Goal: Communication & Community: Share content

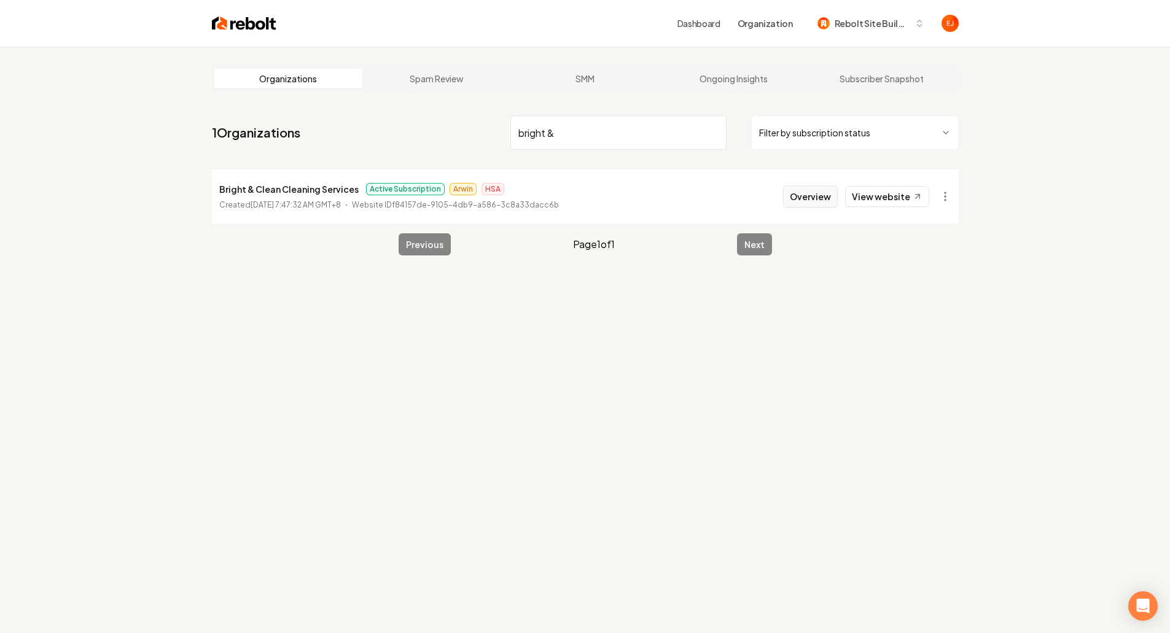
type input "bright &"
click at [814, 204] on button "Overview" at bounding box center [810, 196] width 55 height 22
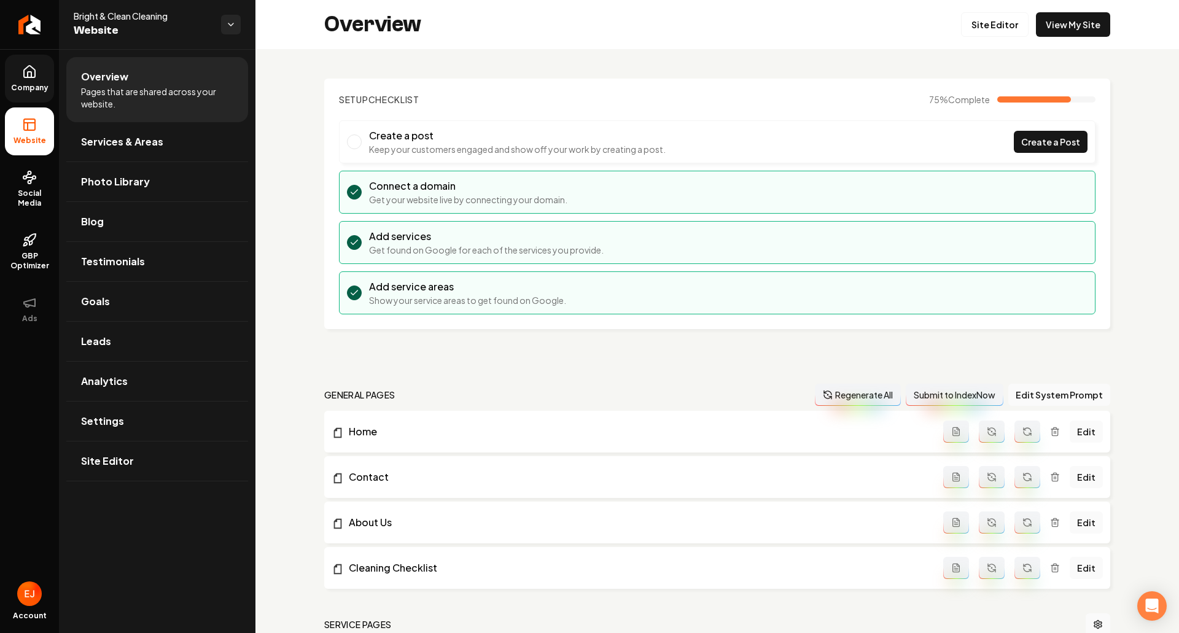
click at [34, 75] on icon at bounding box center [29, 71] width 15 height 15
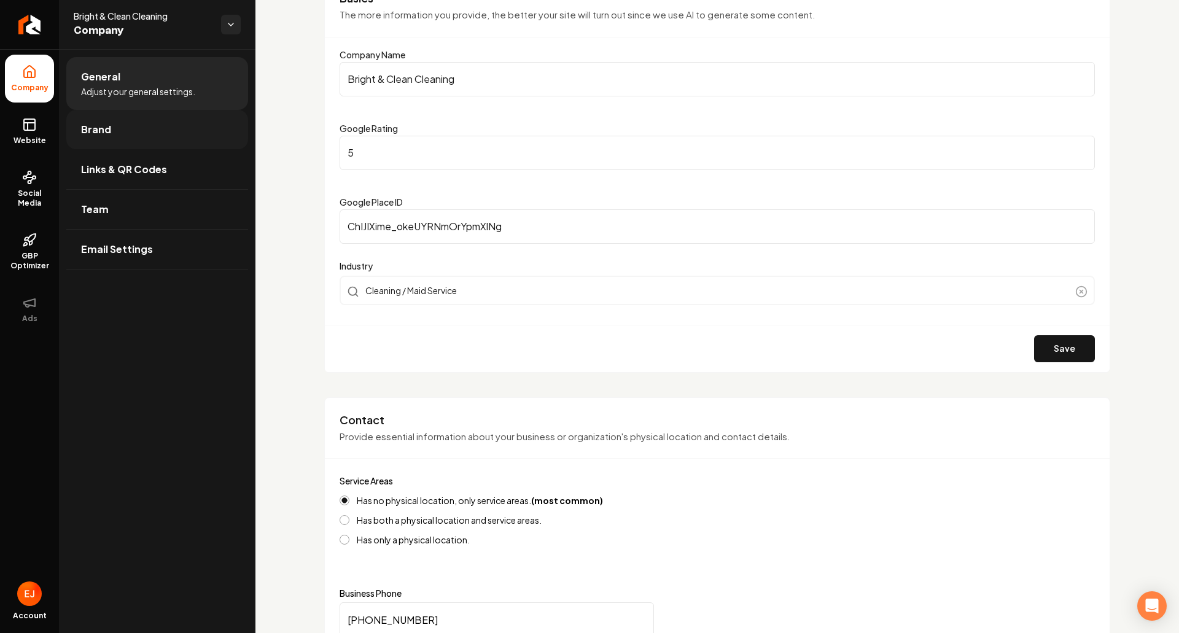
click at [131, 138] on link "Brand" at bounding box center [157, 129] width 182 height 39
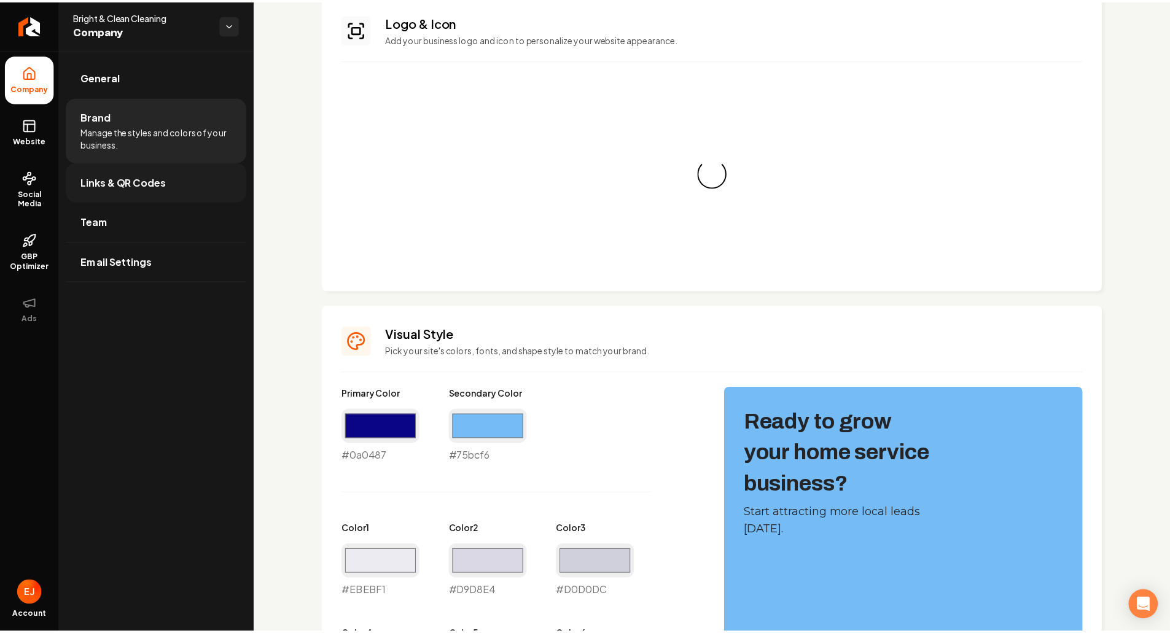
scroll to position [123, 0]
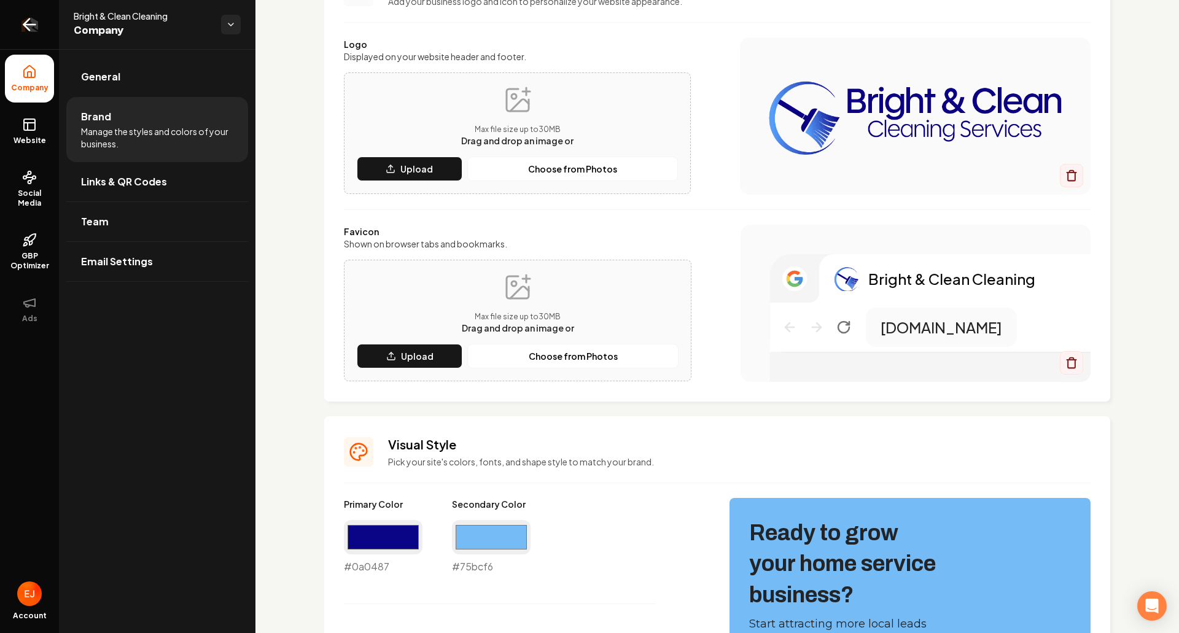
click at [31, 30] on icon "Return to dashboard" at bounding box center [30, 25] width 20 height 20
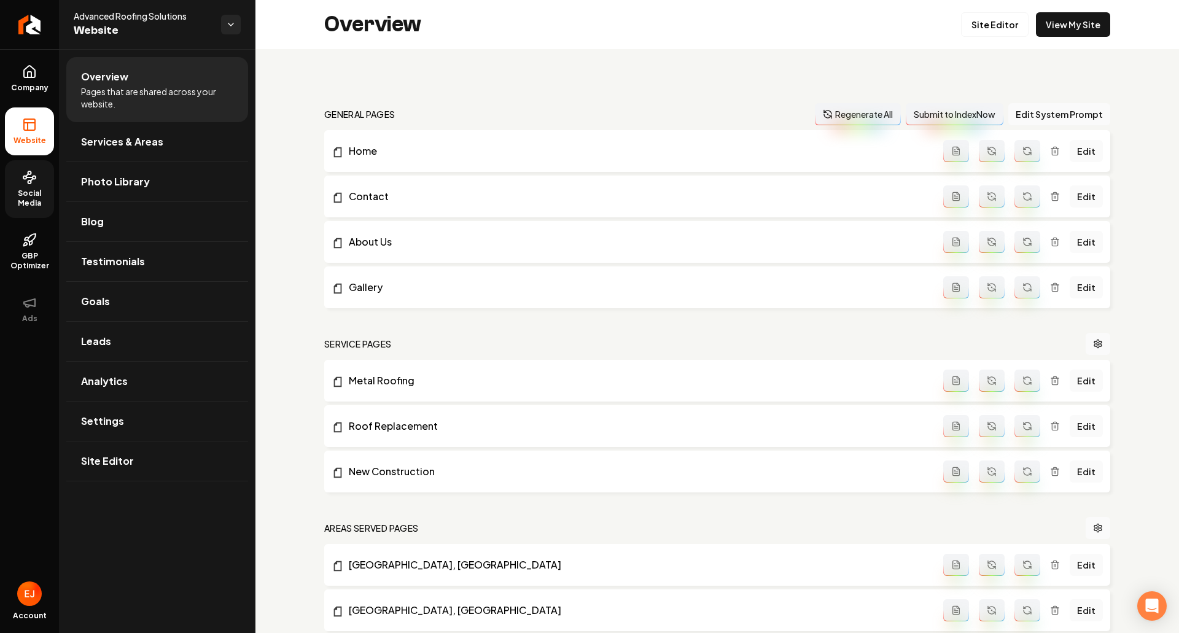
click at [37, 180] on link "Social Media" at bounding box center [29, 189] width 49 height 58
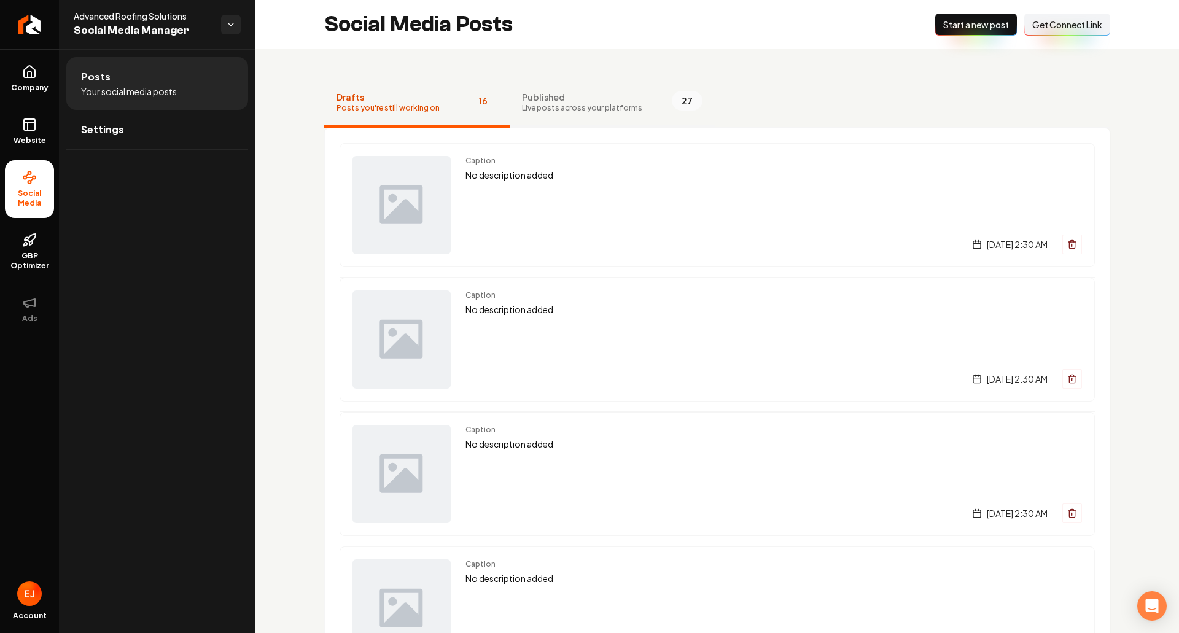
click at [569, 100] on span "Published" at bounding box center [582, 97] width 120 height 12
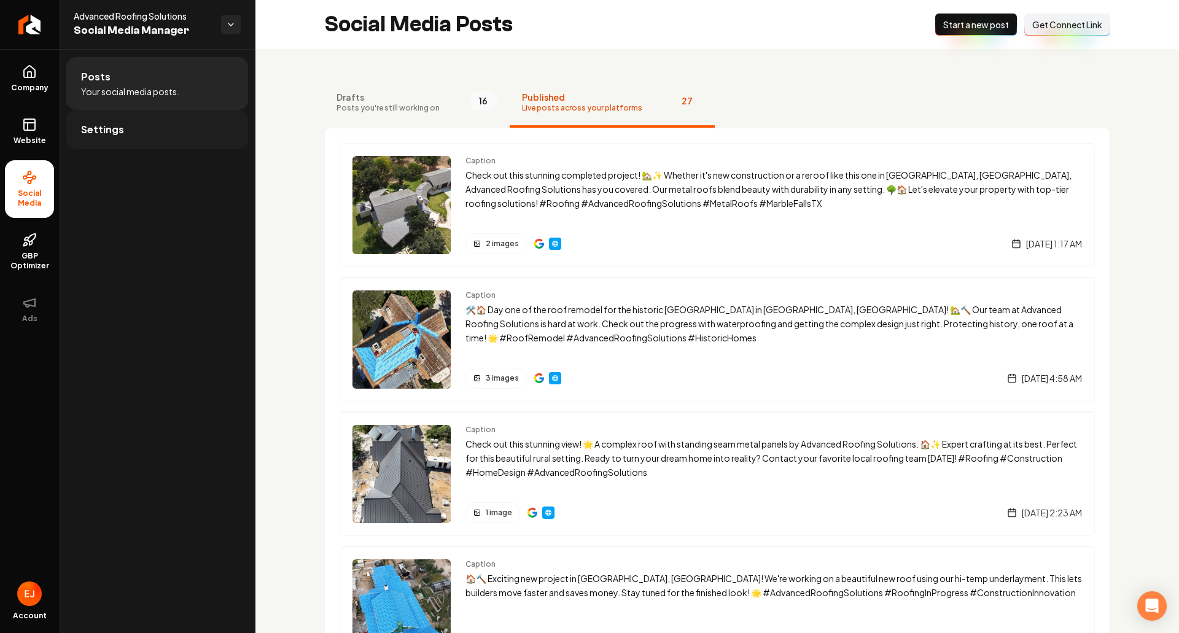
click at [138, 138] on link "Settings" at bounding box center [157, 129] width 182 height 39
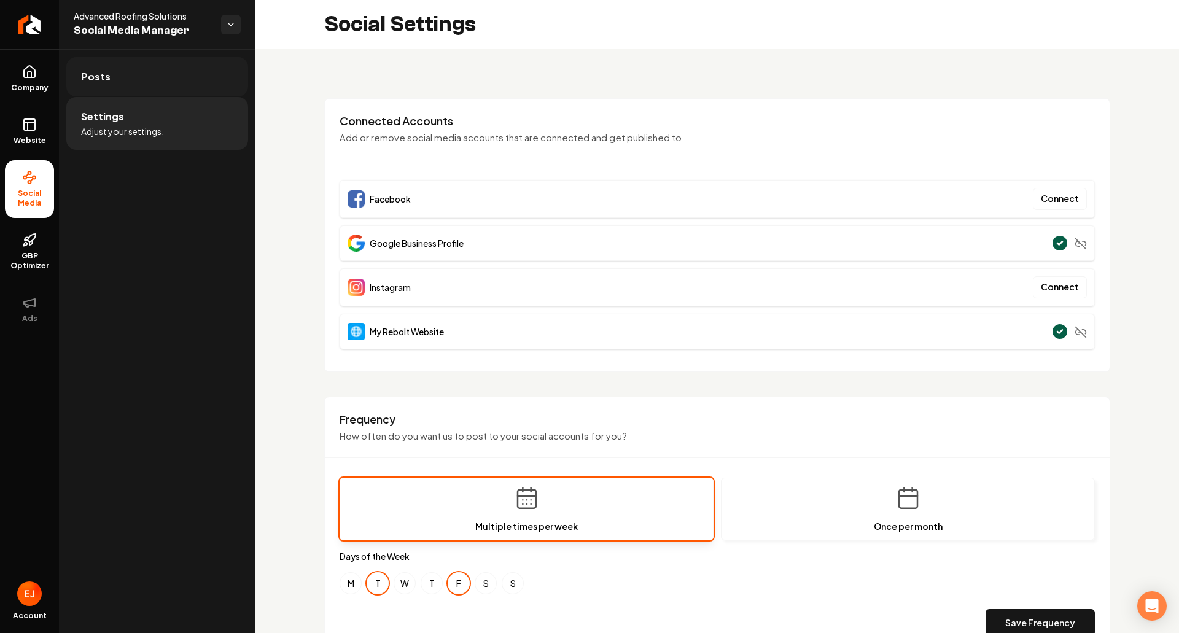
click at [132, 84] on link "Posts" at bounding box center [157, 76] width 182 height 39
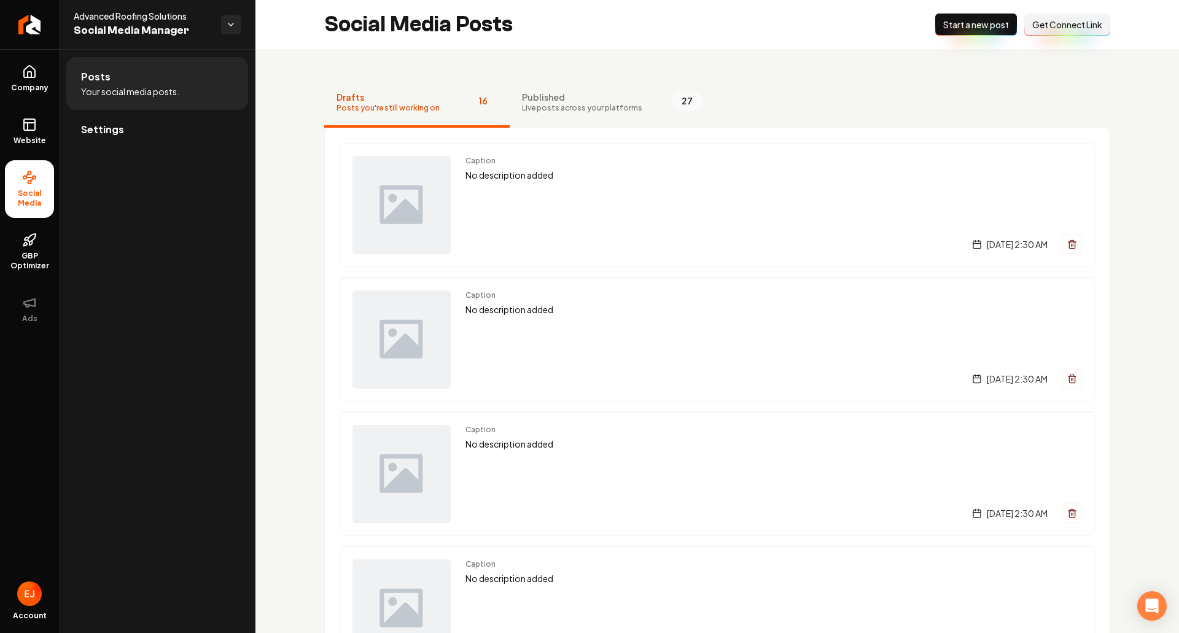
click at [966, 27] on span "Start a new post" at bounding box center [976, 24] width 66 height 12
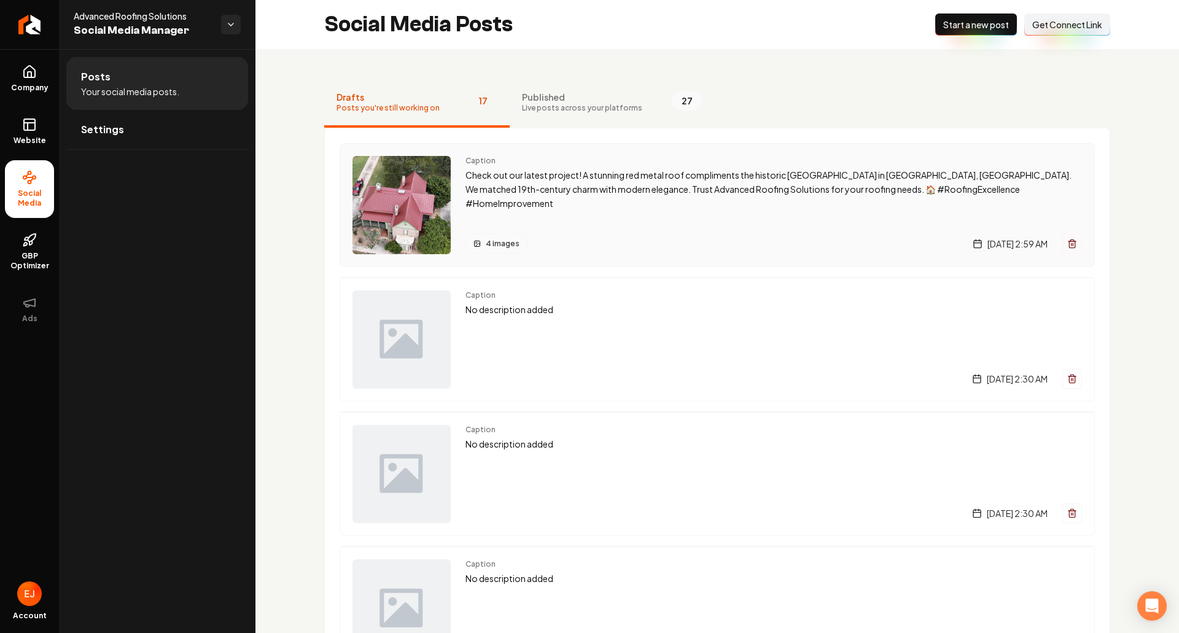
click at [631, 206] on div "Caption Check out our latest project! A stunning red metal roof compliments the…" at bounding box center [774, 205] width 617 height 98
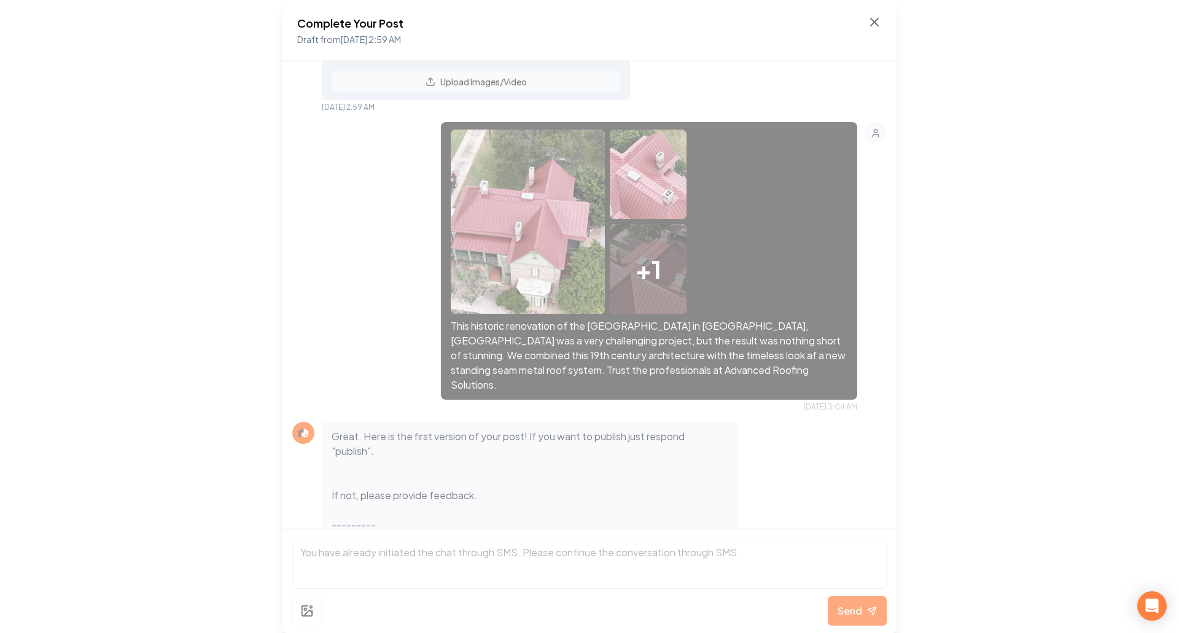
scroll to position [125, 0]
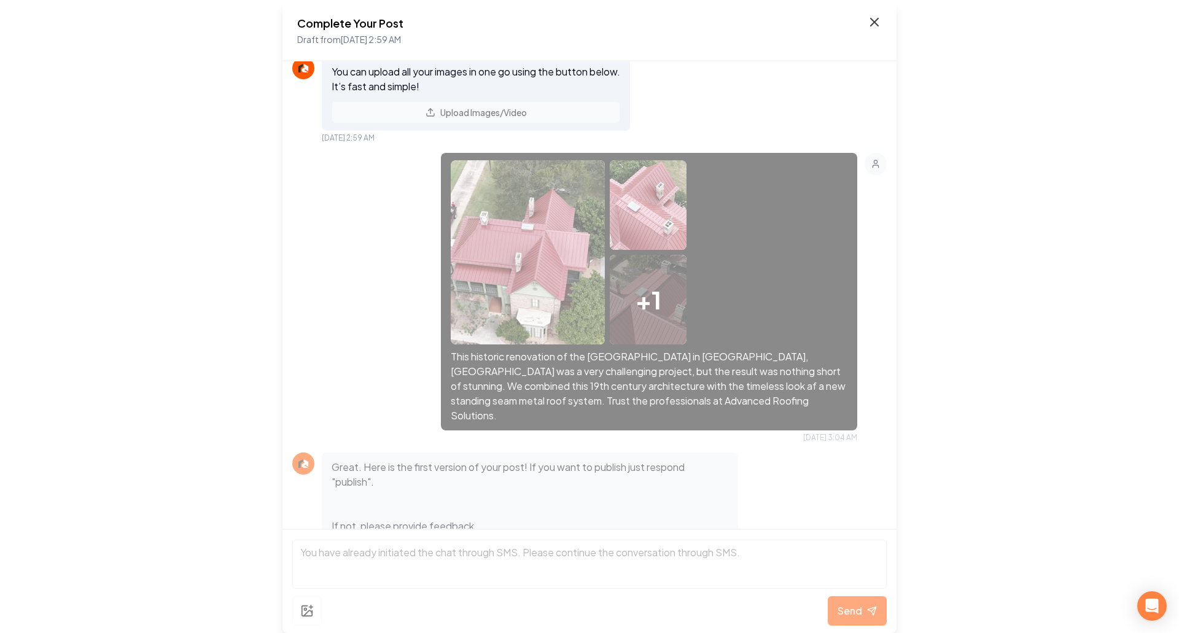
click at [874, 22] on icon at bounding box center [874, 21] width 7 height 7
